Goal: Check status: Check status

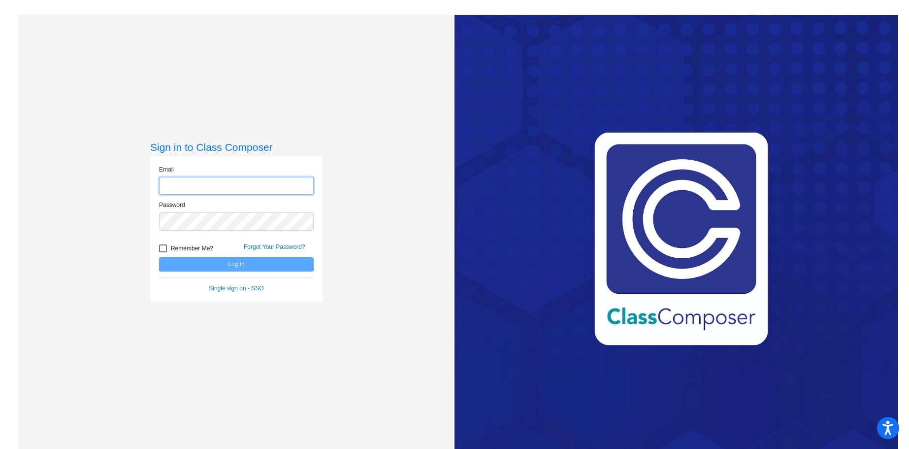
click at [200, 186] on input "email" at bounding box center [236, 186] width 155 height 18
type input "[EMAIL_ADDRESS][PERSON_NAME][DOMAIN_NAME]"
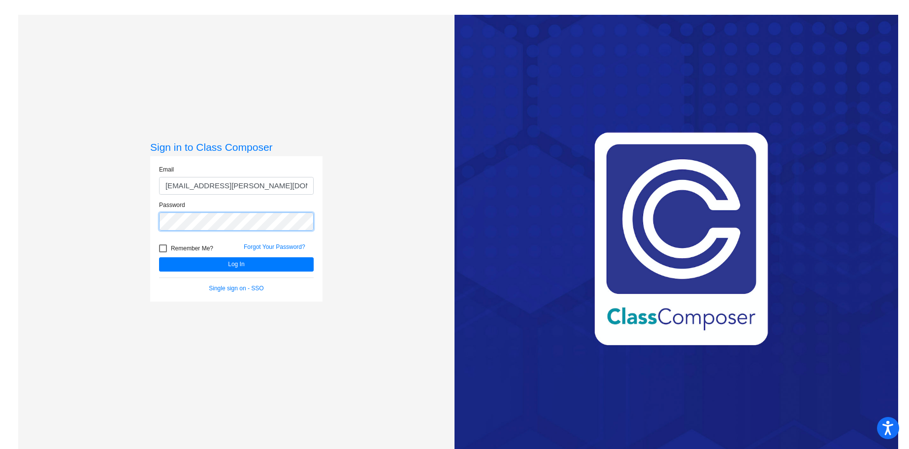
click at [159, 257] on button "Log In" at bounding box center [236, 264] width 155 height 14
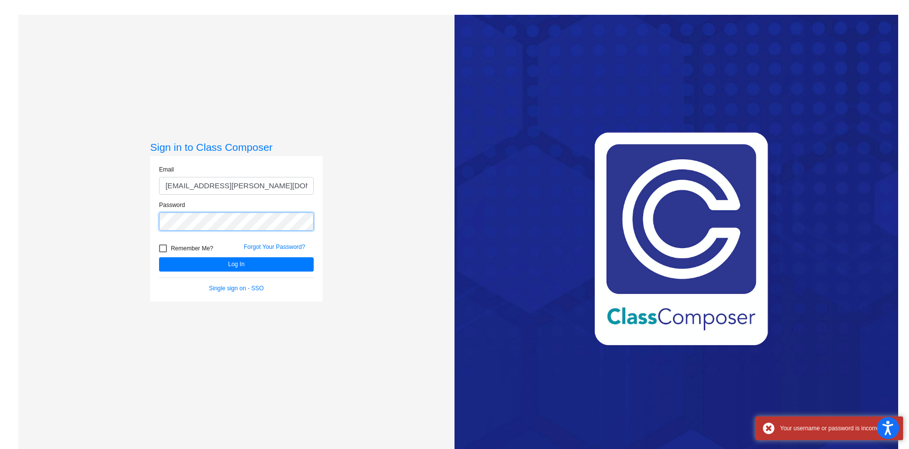
click at [159, 257] on button "Log In" at bounding box center [236, 264] width 155 height 14
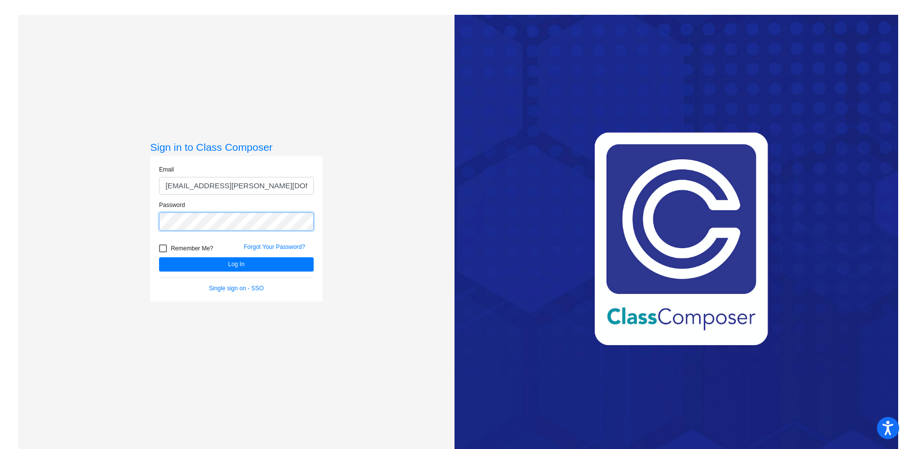
click at [159, 257] on button "Log In" at bounding box center [236, 264] width 155 height 14
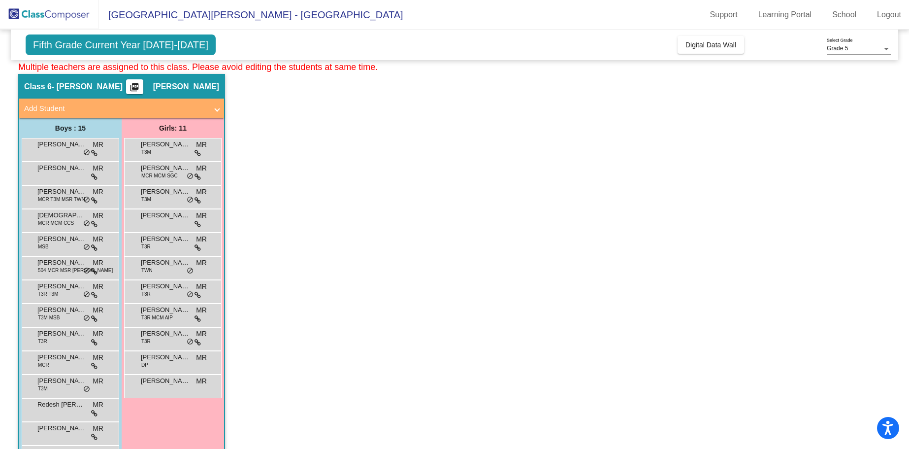
scroll to position [493, 0]
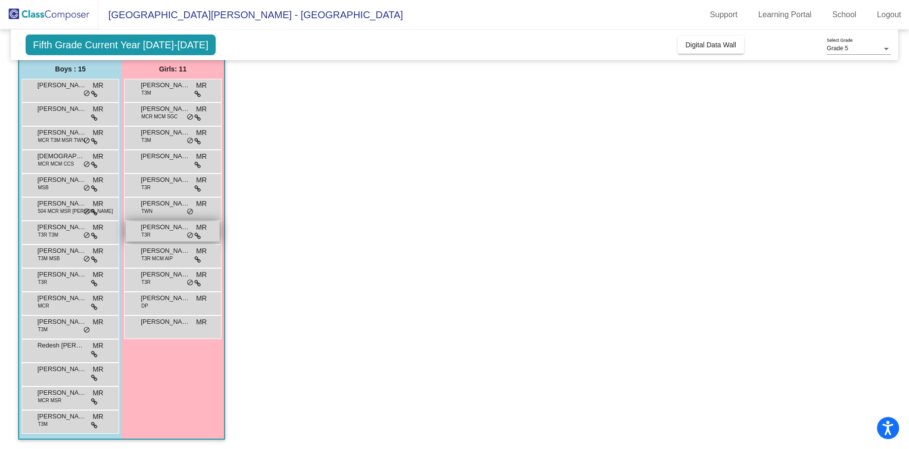
click at [147, 232] on span "T3R" at bounding box center [145, 234] width 9 height 7
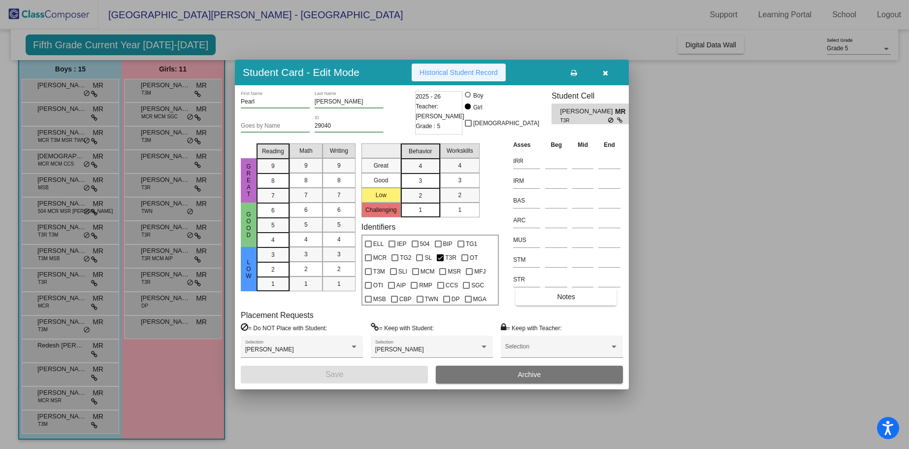
click at [447, 76] on span "Historical Student Record" at bounding box center [459, 72] width 78 height 8
click at [447, 74] on span "Historical Student Record" at bounding box center [459, 72] width 78 height 8
click at [438, 35] on div at bounding box center [454, 224] width 909 height 449
